Goal: Transaction & Acquisition: Purchase product/service

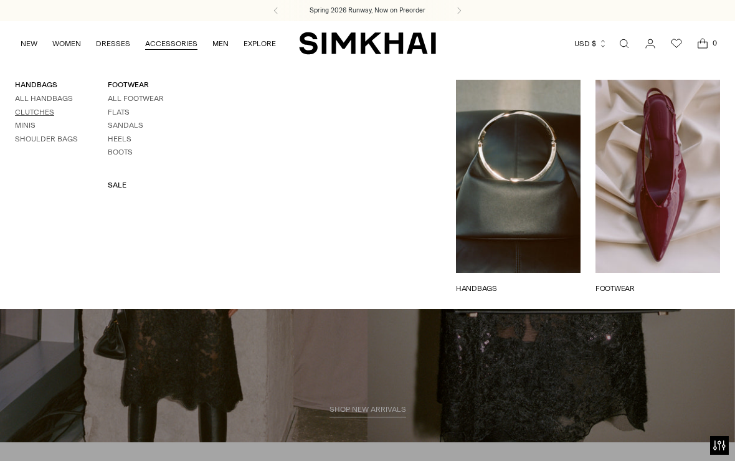
click at [42, 108] on link "Clutches" at bounding box center [34, 112] width 39 height 9
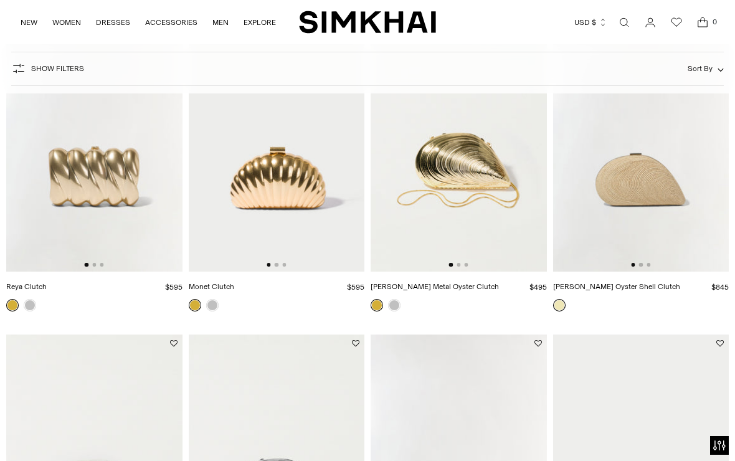
scroll to position [486, 0]
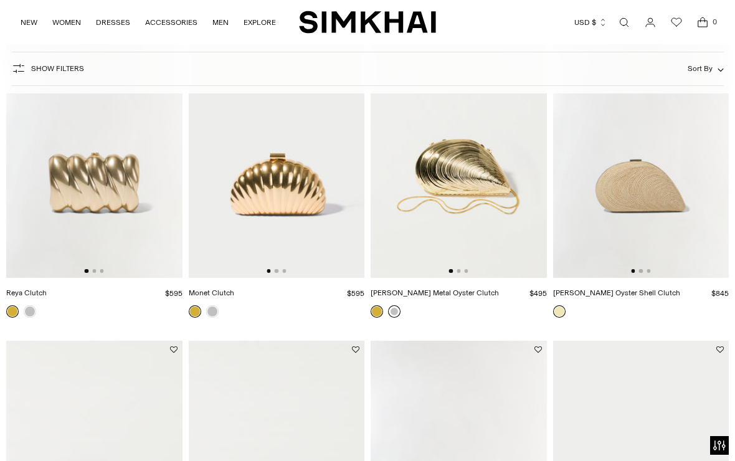
click at [397, 310] on link at bounding box center [394, 311] width 12 height 12
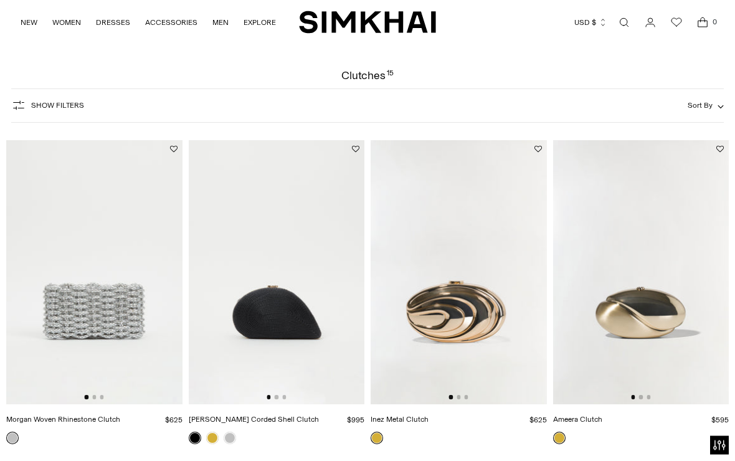
scroll to position [0, 0]
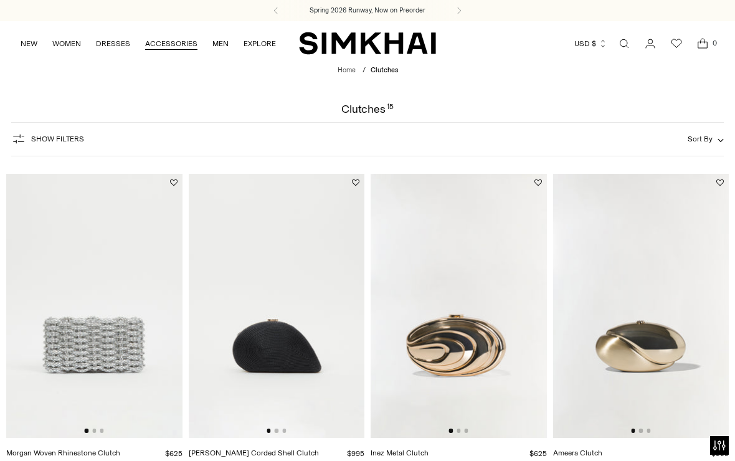
click at [163, 40] on link "ACCESSORIES" at bounding box center [171, 43] width 52 height 27
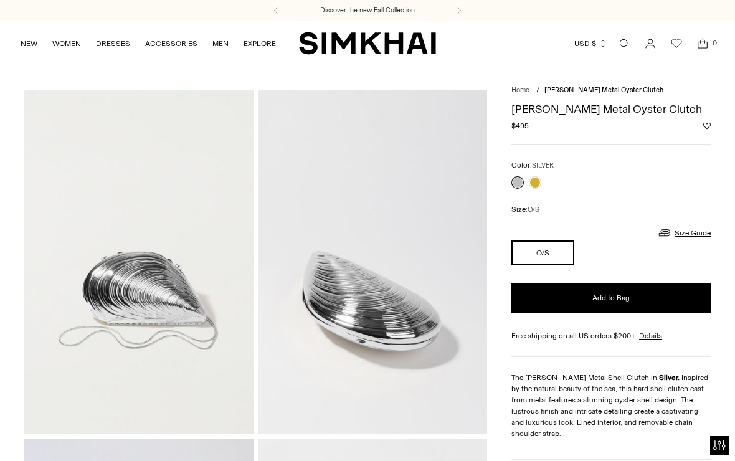
click at [521, 181] on link at bounding box center [517, 182] width 12 height 12
